Goal: Find specific page/section: Find specific page/section

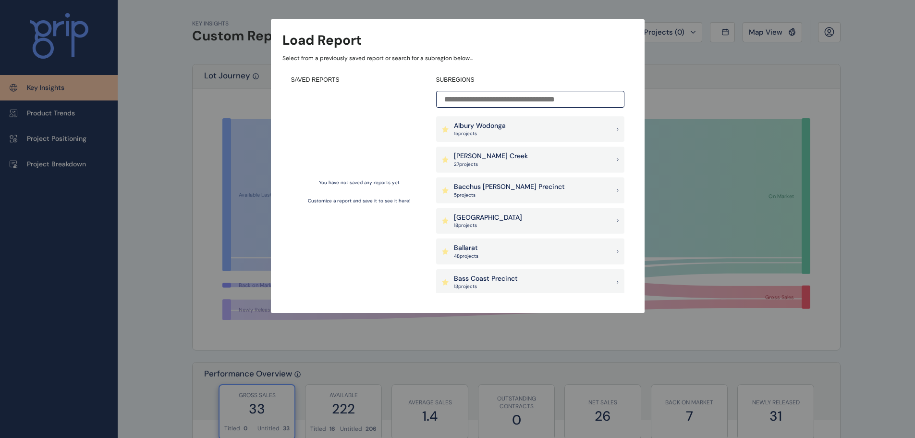
click at [512, 94] on input at bounding box center [530, 99] width 188 height 17
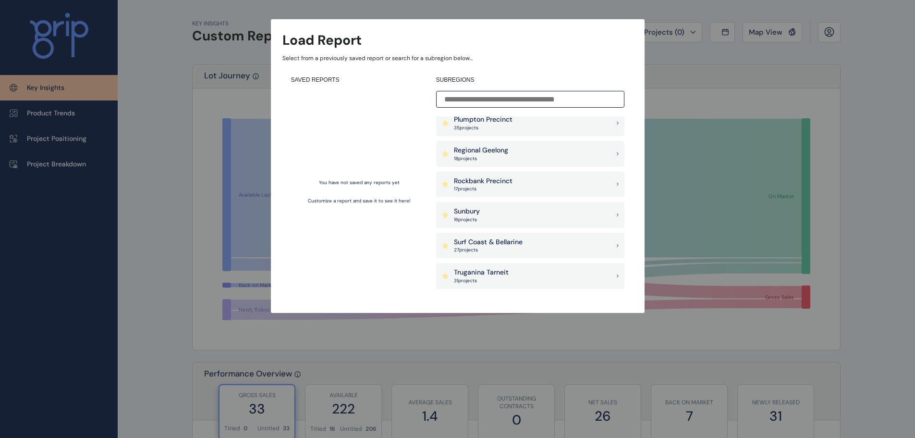
scroll to position [721, 0]
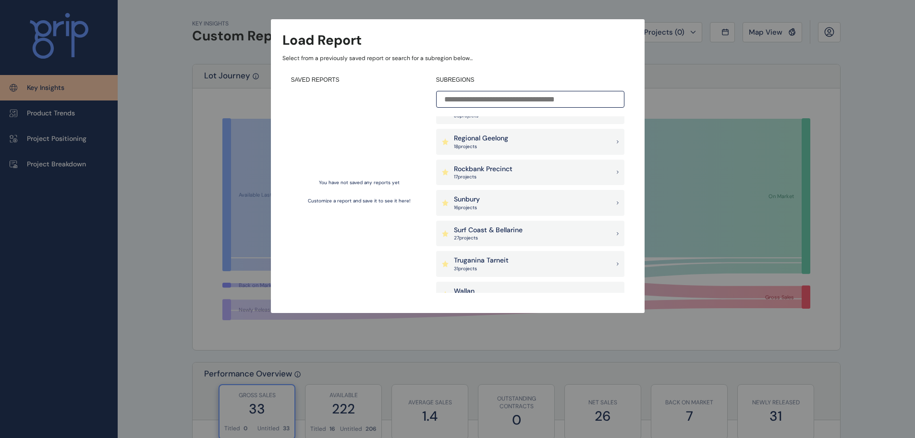
click at [481, 174] on p "17 project s" at bounding box center [483, 176] width 59 height 7
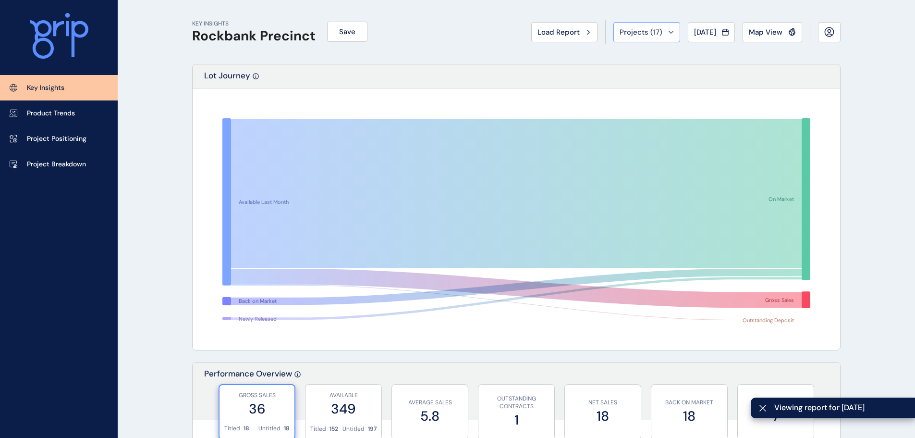
click at [651, 32] on span "Projects ( 17 )" at bounding box center [641, 32] width 43 height 10
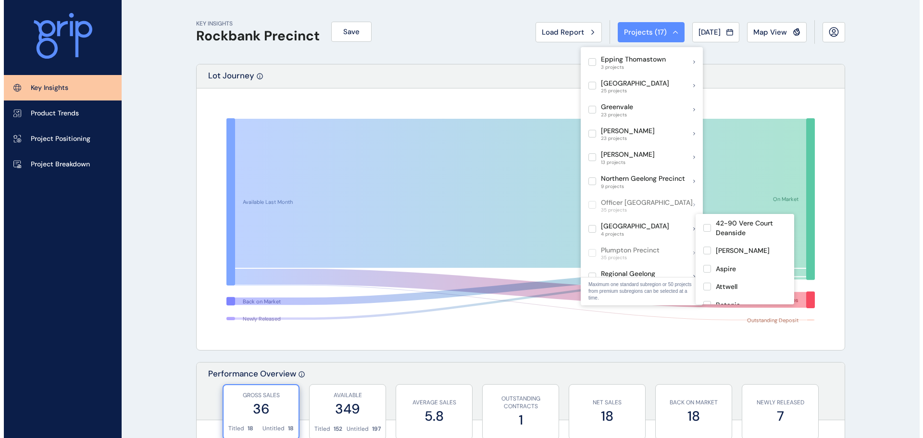
scroll to position [421, 0]
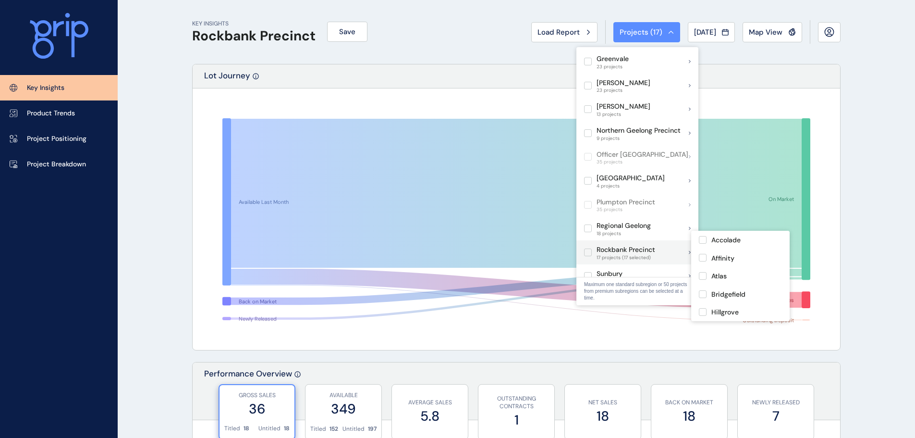
click at [587, 248] on label at bounding box center [588, 252] width 8 height 8
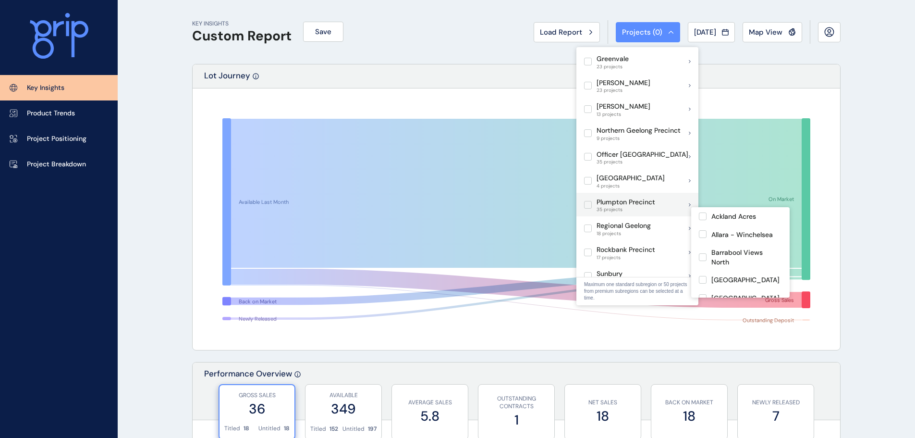
click at [588, 201] on label at bounding box center [588, 205] width 8 height 8
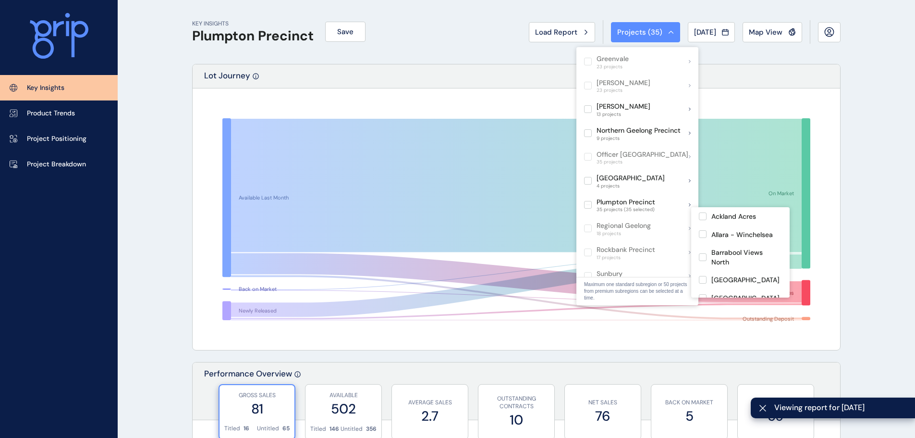
click at [378, 70] on div "Lot Journey" at bounding box center [517, 76] width 648 height 24
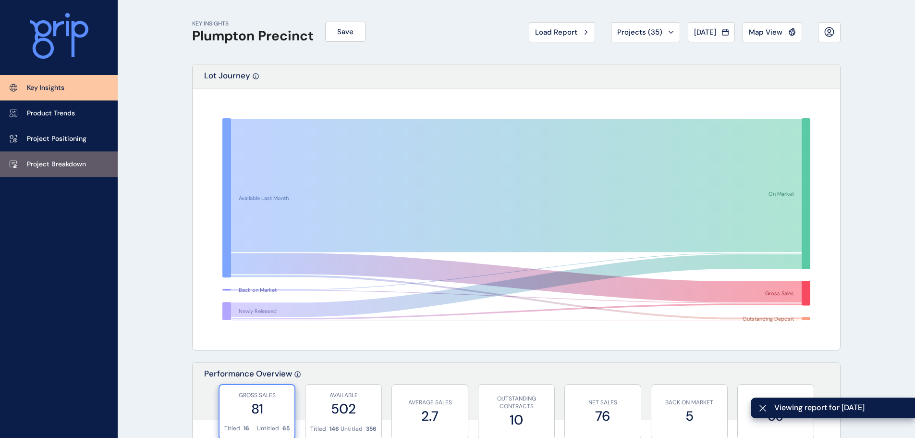
click at [75, 167] on p "Project Breakdown" at bounding box center [56, 165] width 59 height 10
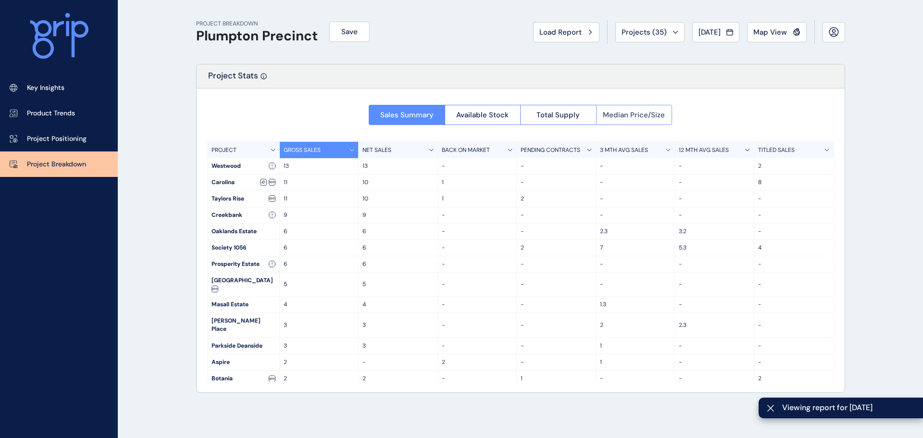
click at [600, 114] on button "Median Price/Size" at bounding box center [634, 115] width 76 height 20
